Goal: Task Accomplishment & Management: Complete application form

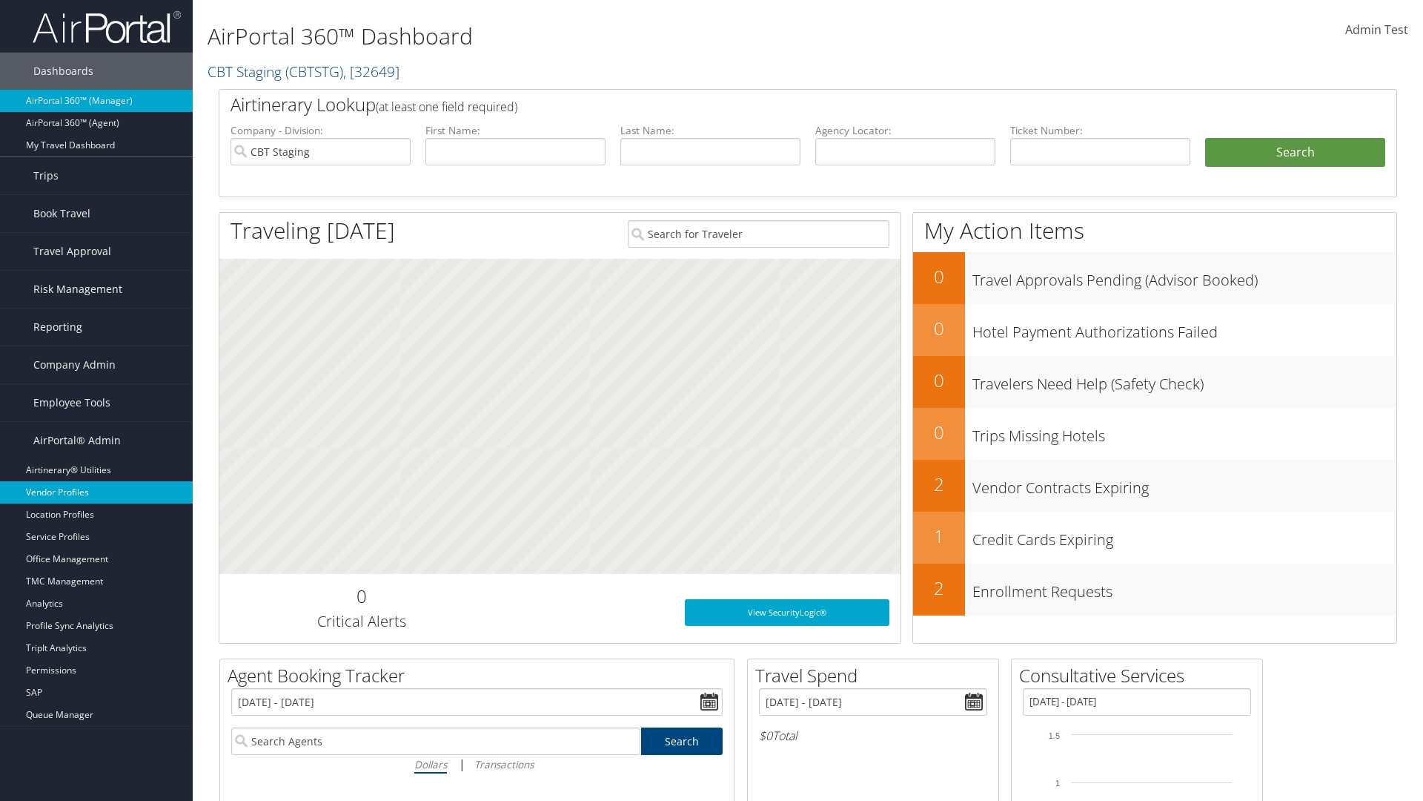
click at [96, 492] on link "Vendor Profiles" at bounding box center [96, 492] width 193 height 22
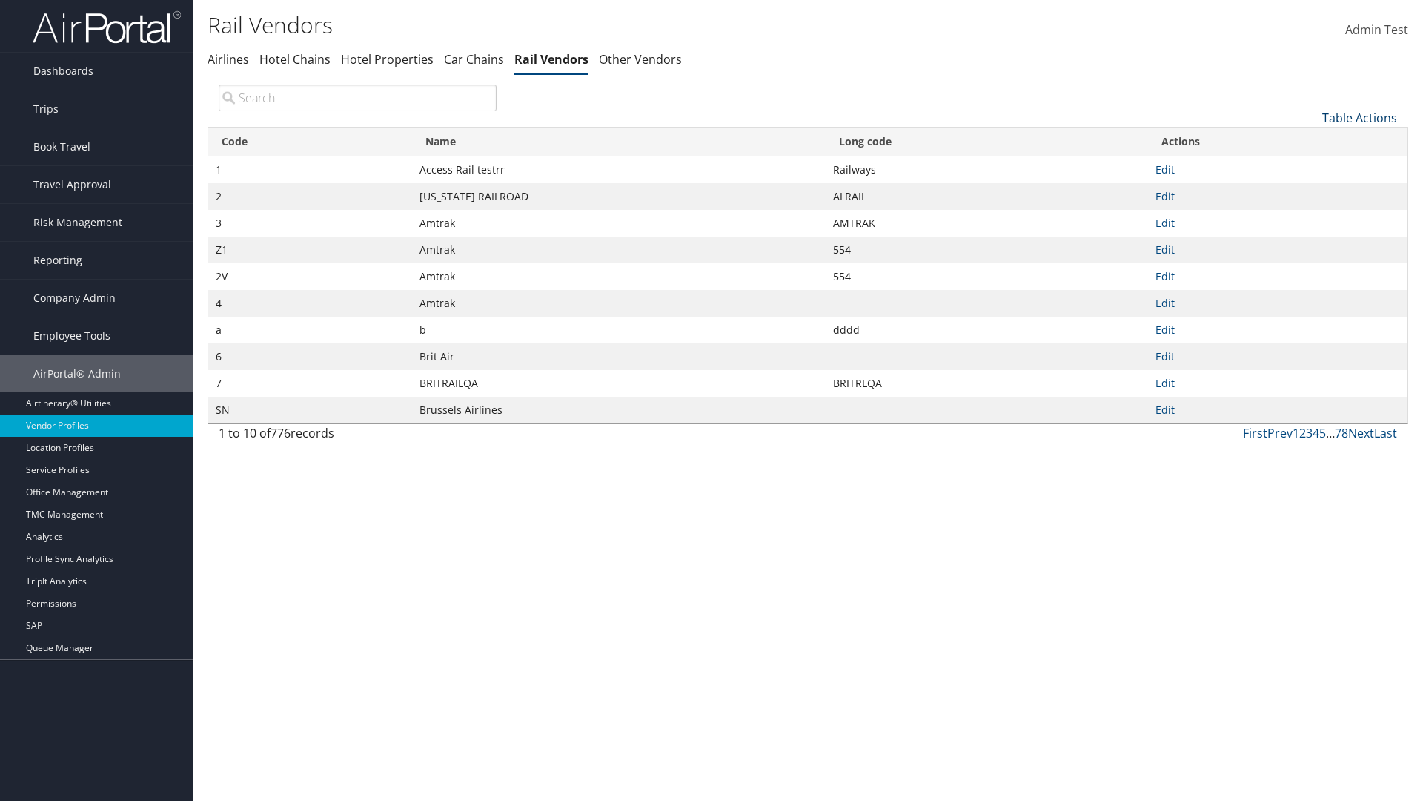
click at [1360, 117] on link "Table Actions" at bounding box center [1360, 118] width 75 height 16
click at [1310, 140] on link "New Record" at bounding box center [1310, 140] width 195 height 25
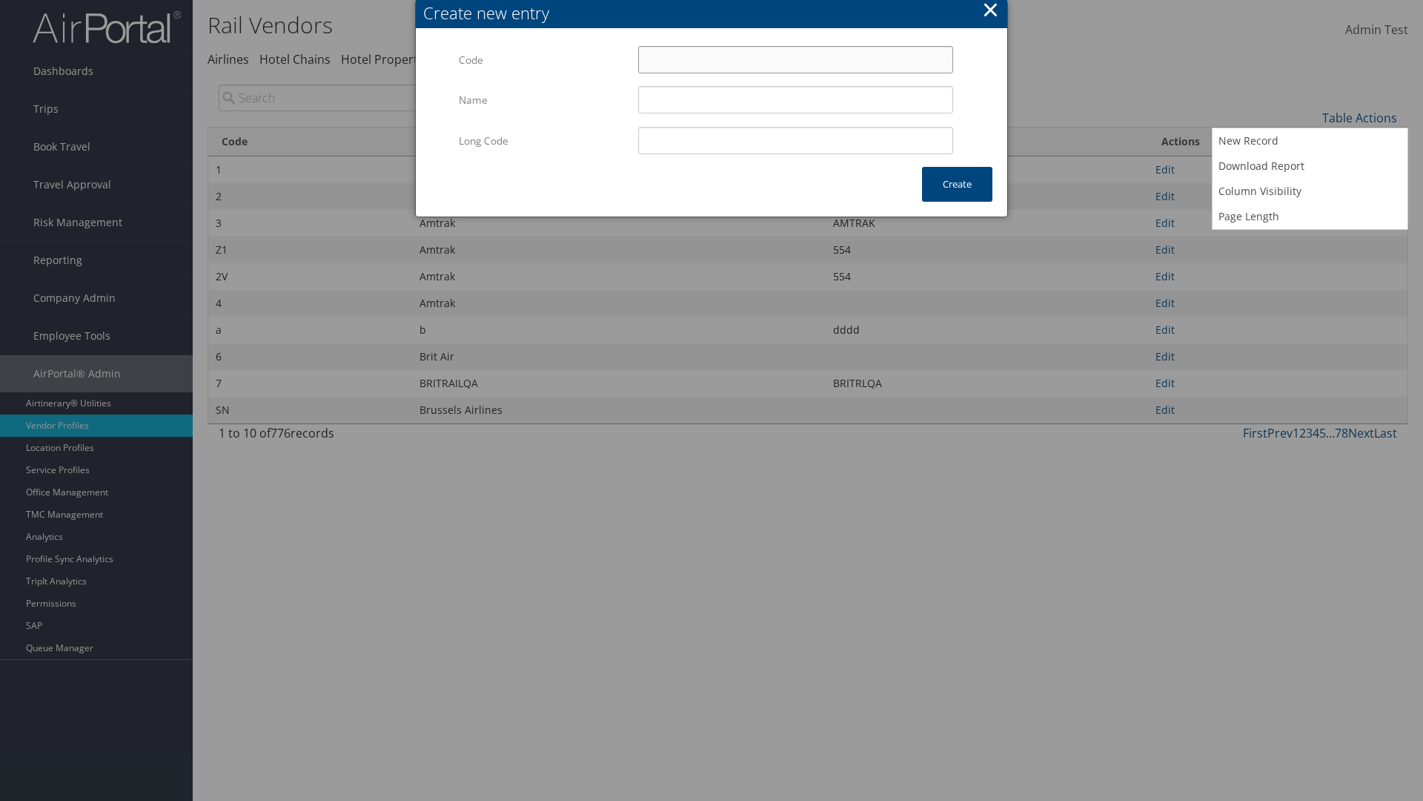
click at [795, 59] on input "Code" at bounding box center [795, 59] width 315 height 27
type input "#0"
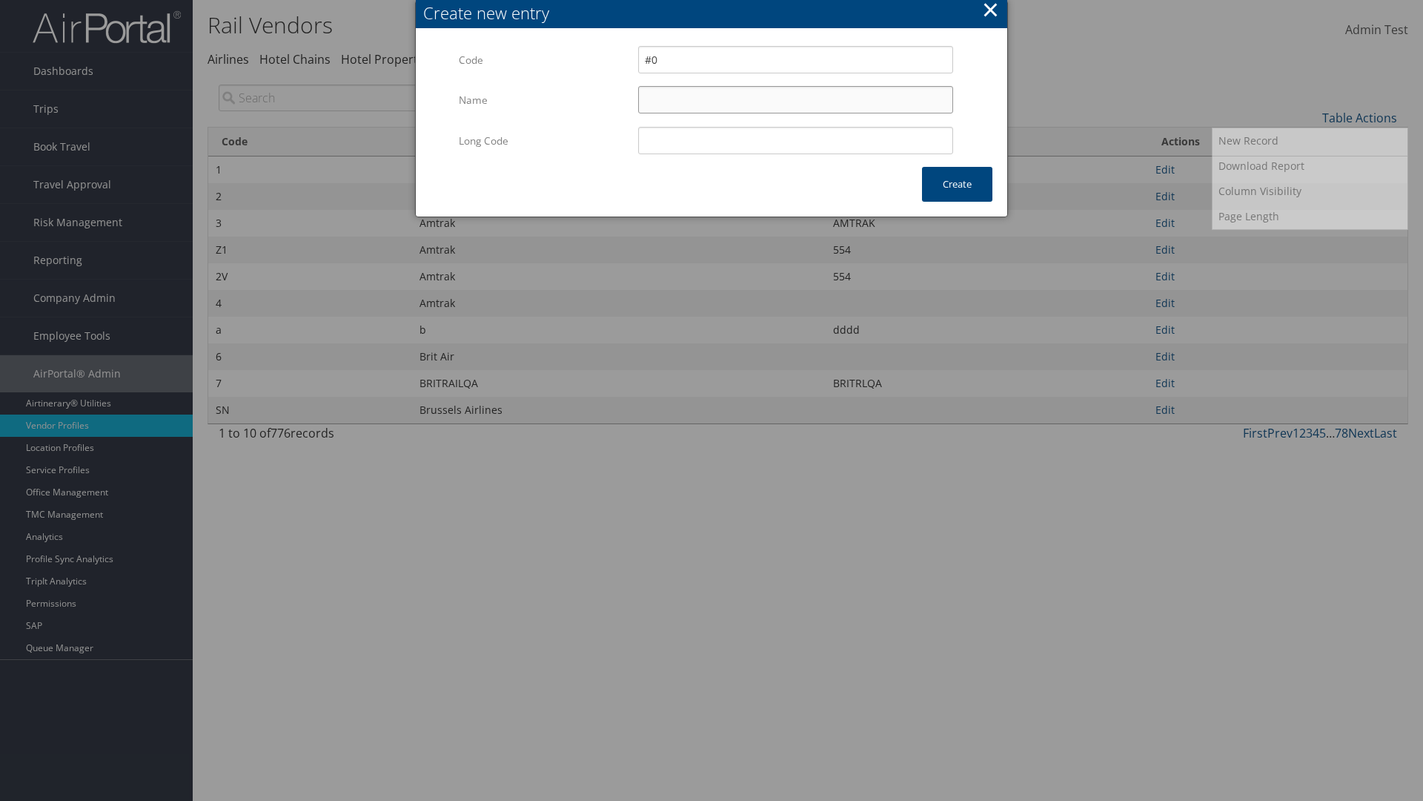
type input "Uniways"
click at [795, 99] on input "Uniways" at bounding box center [795, 99] width 315 height 27
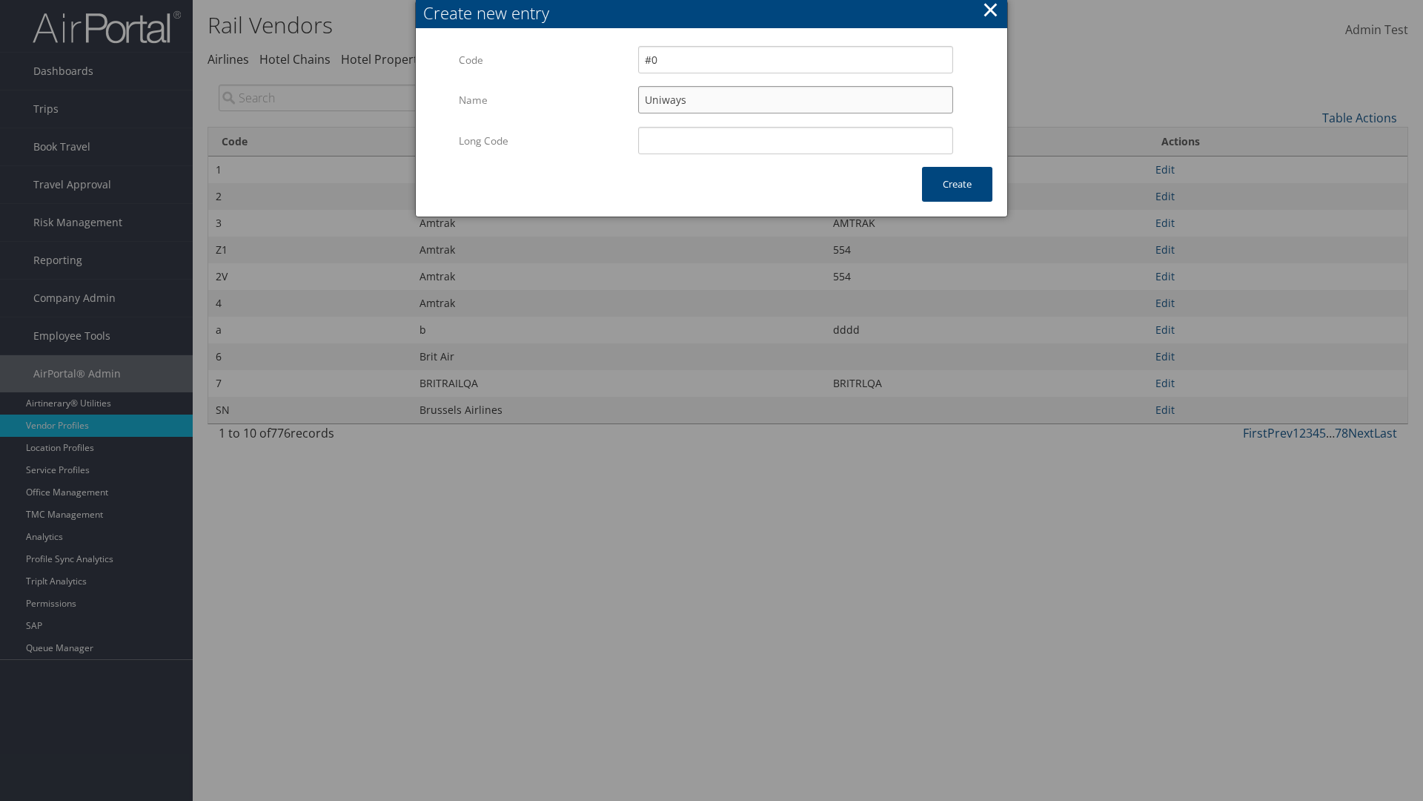
type input "#0"
type input "Uniways"
click at [957, 184] on button "Create" at bounding box center [957, 184] width 70 height 35
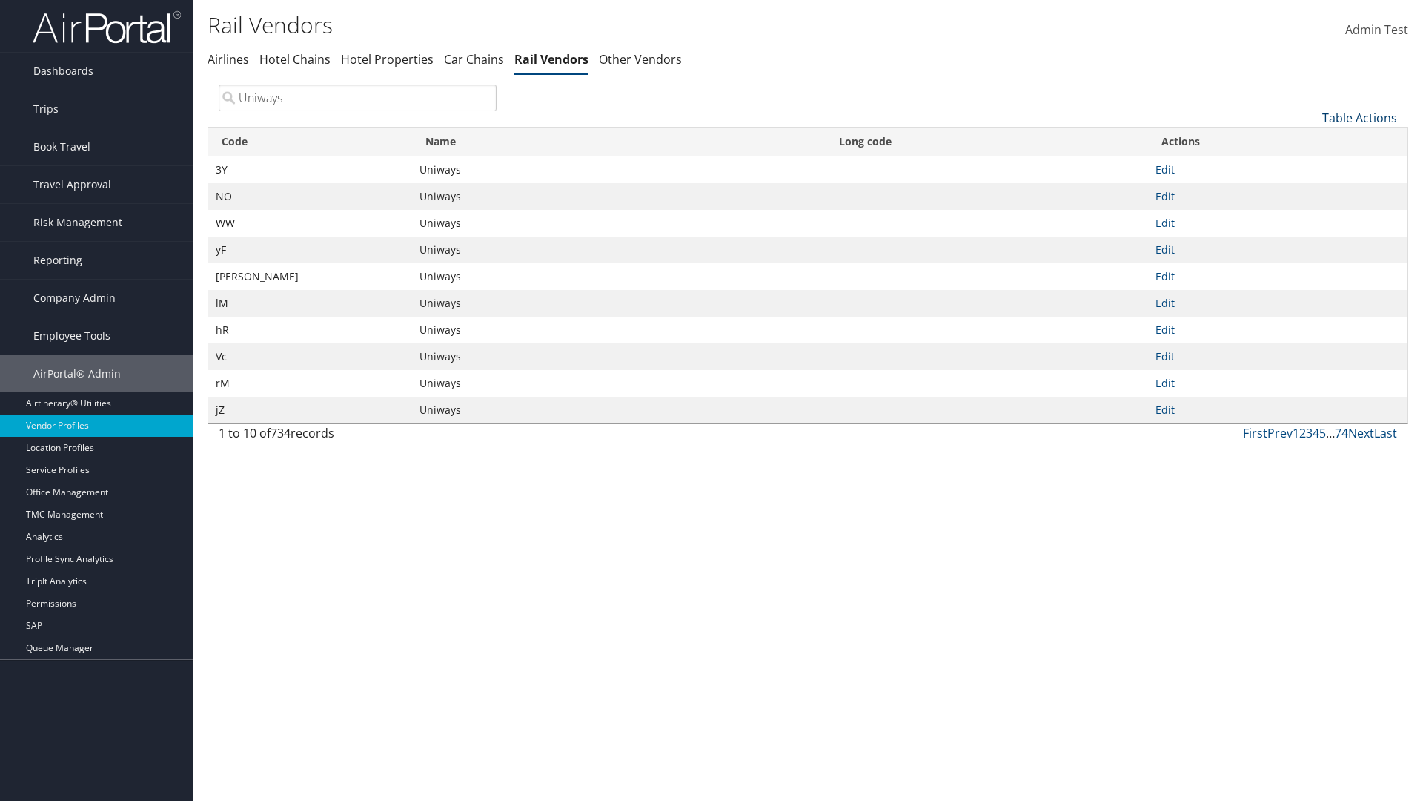
type input "Uniways"
click at [1360, 117] on link "Table Actions" at bounding box center [1360, 118] width 75 height 16
click at [1310, 142] on link "Code" at bounding box center [1310, 142] width 195 height 25
click at [1310, 167] on link "Name" at bounding box center [1310, 167] width 195 height 25
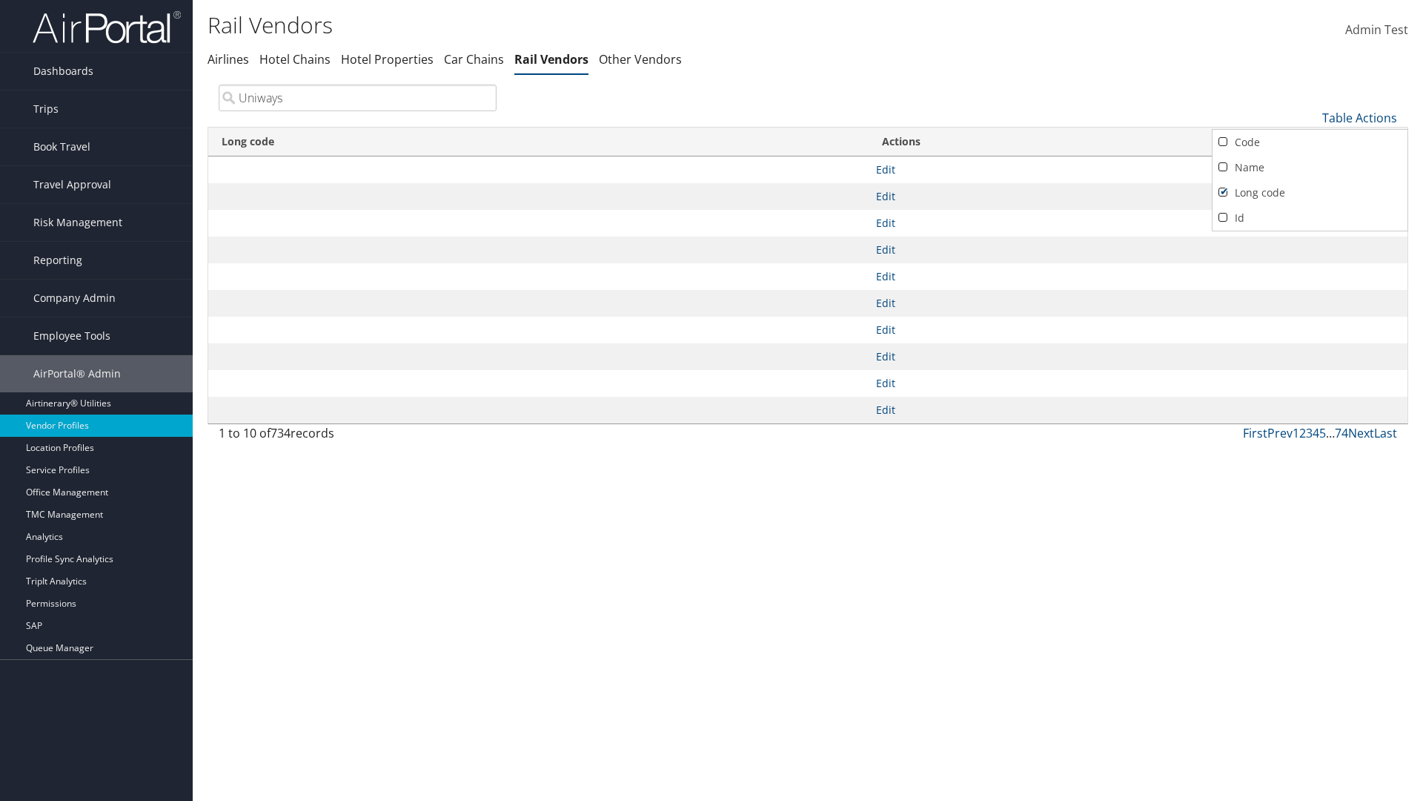
click at [1310, 192] on link "Long code" at bounding box center [1310, 192] width 195 height 25
click at [712, 400] on div at bounding box center [711, 400] width 1423 height 801
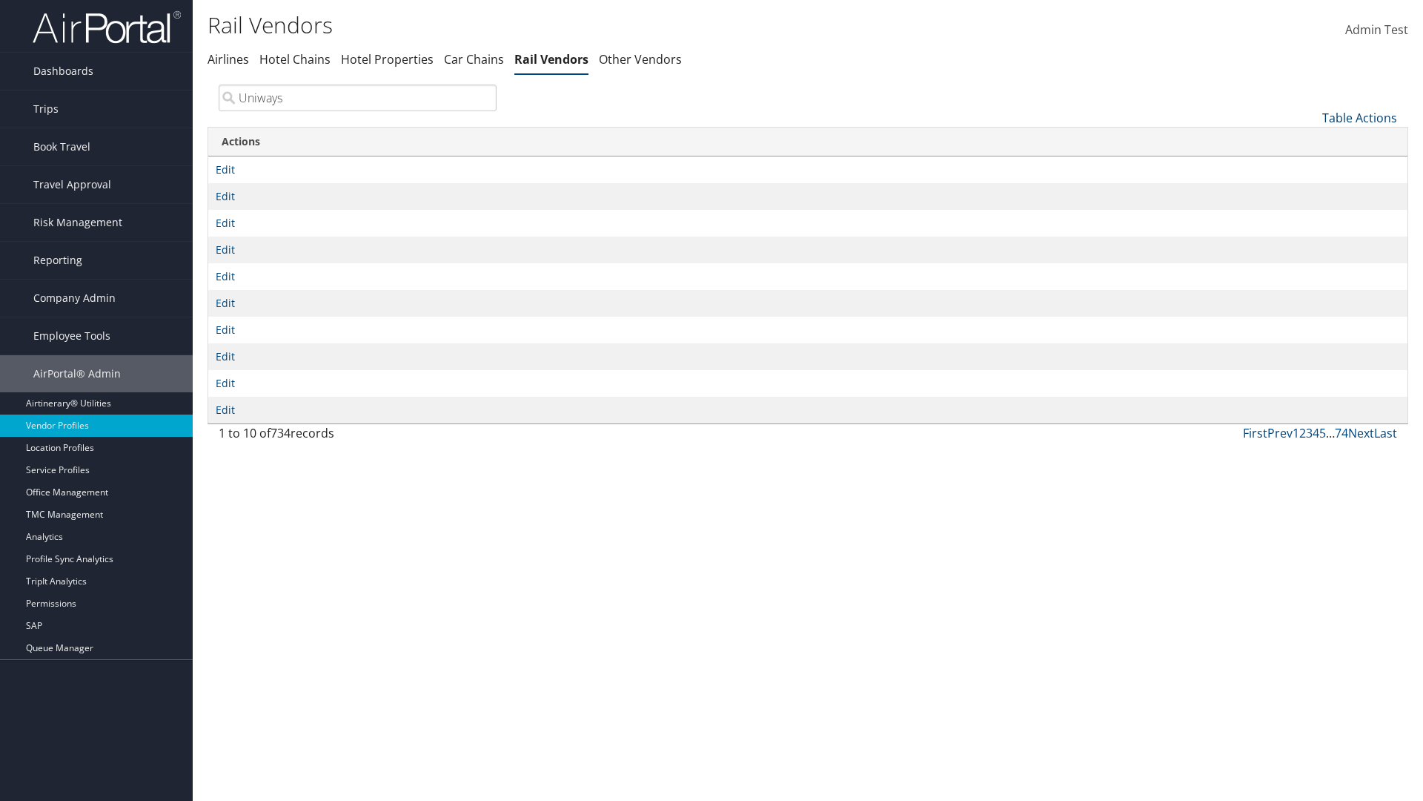
click at [1360, 117] on link "Table Actions" at bounding box center [1360, 118] width 75 height 16
click at [1310, 142] on link "Code" at bounding box center [1310, 142] width 195 height 25
click at [1310, 167] on link "Name" at bounding box center [1310, 167] width 195 height 25
click at [1310, 192] on link "Long code" at bounding box center [1310, 192] width 195 height 25
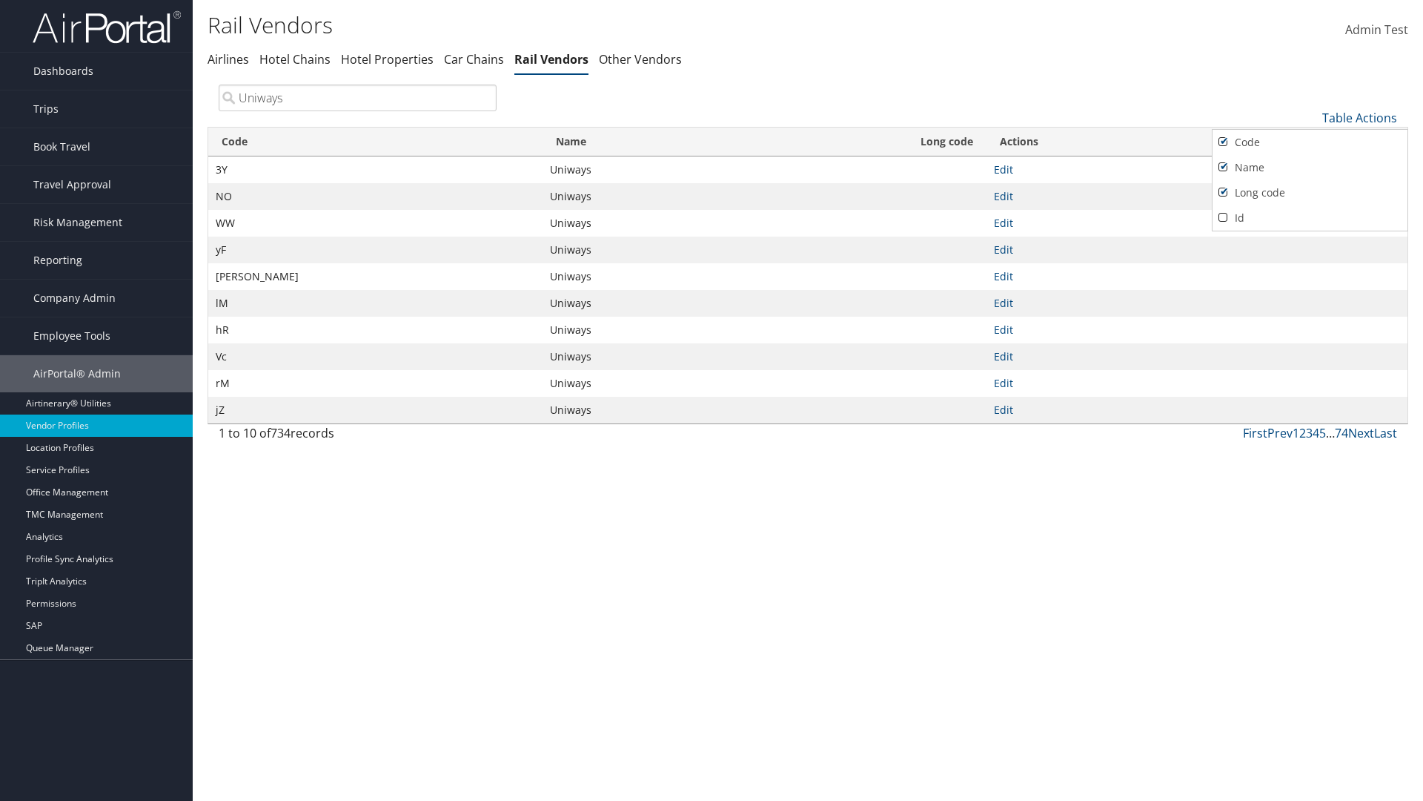
click at [712, 400] on div at bounding box center [711, 400] width 1423 height 801
click at [1360, 117] on link "Table Actions" at bounding box center [1360, 118] width 75 height 16
